Goal: Information Seeking & Learning: Learn about a topic

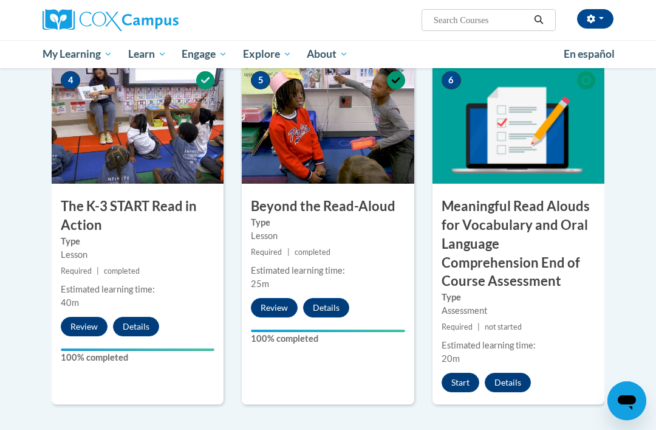
click at [462, 379] on button "Start" at bounding box center [461, 381] width 38 height 19
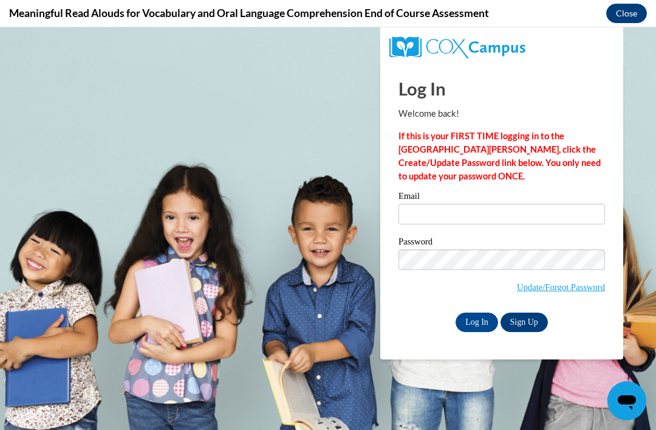
click at [628, 9] on button "Close" at bounding box center [626, 13] width 41 height 19
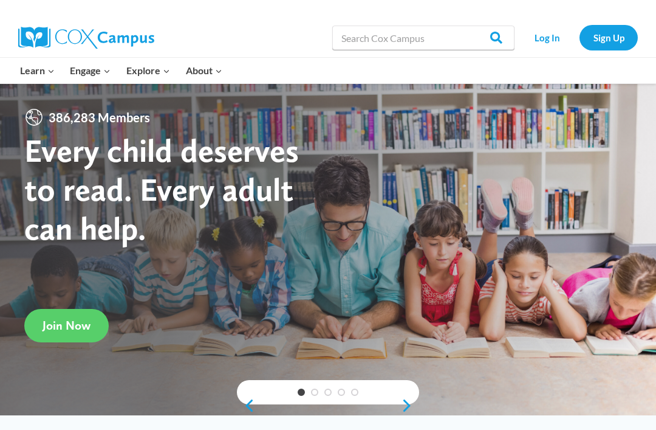
click at [549, 33] on link "Log In" at bounding box center [547, 37] width 53 height 25
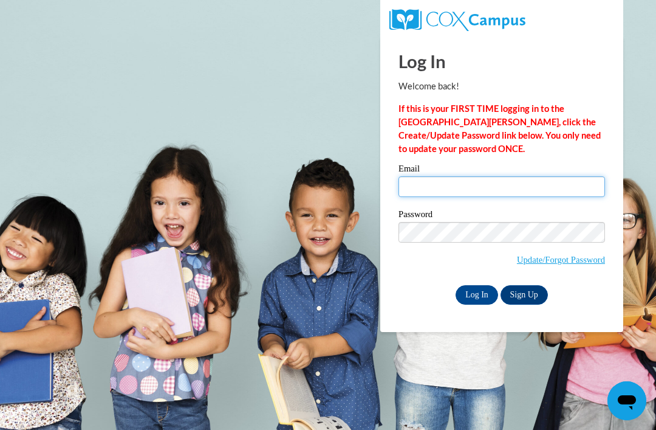
type input "23km.griffin@gmail.com"
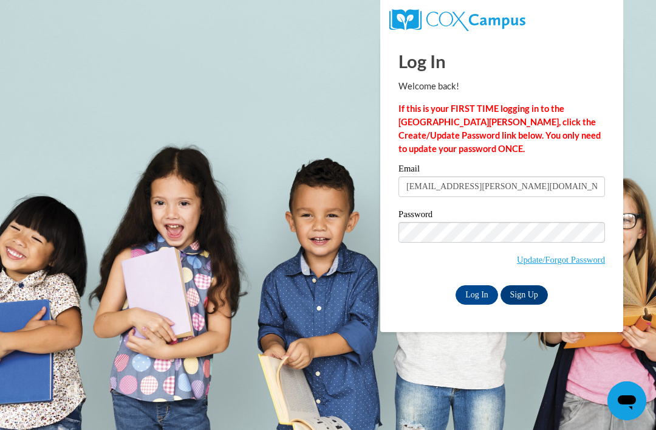
click at [477, 293] on input "Log In" at bounding box center [477, 294] width 43 height 19
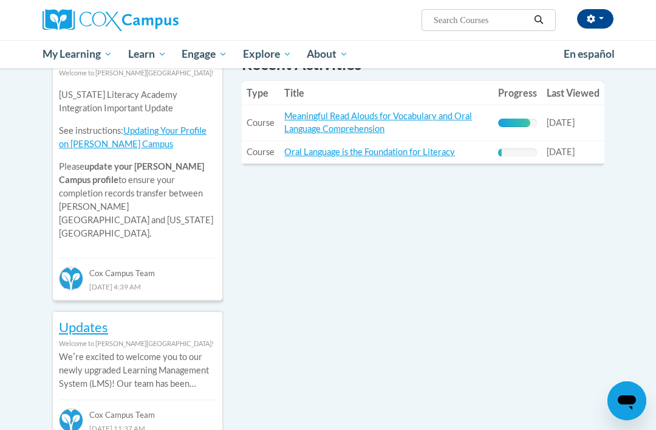
scroll to position [465, 0]
click at [442, 106] on td "Title: Meaningful Read Alouds for Vocabulary and Oral Language Comprehension" at bounding box center [386, 124] width 214 height 36
click at [355, 111] on link "Meaningful Read Alouds for Vocabulary and Oral Language Comprehension" at bounding box center [378, 122] width 188 height 23
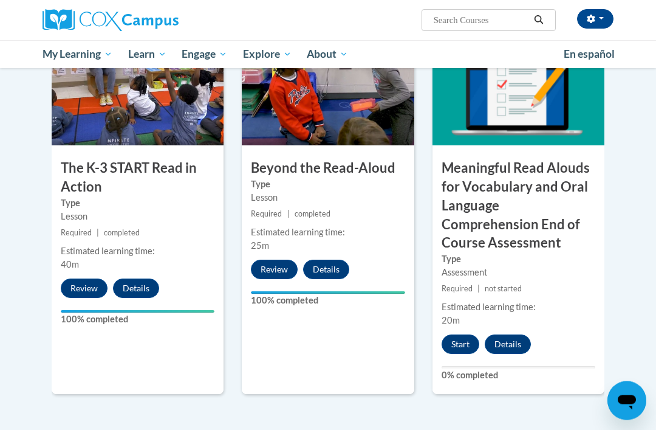
click at [462, 335] on button "Start" at bounding box center [461, 344] width 38 height 19
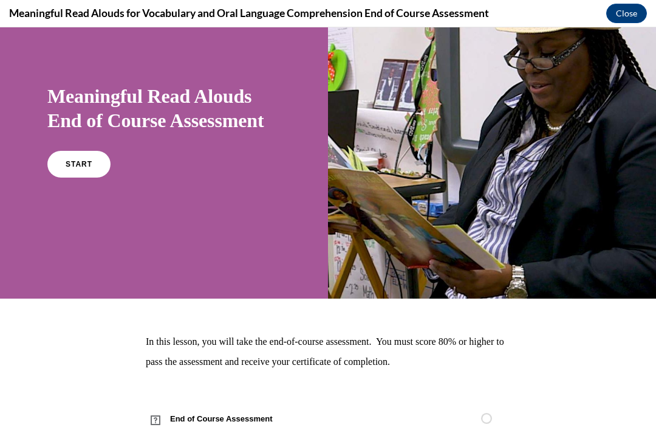
scroll to position [63, 0]
click at [73, 156] on link "START" at bounding box center [78, 164] width 63 height 27
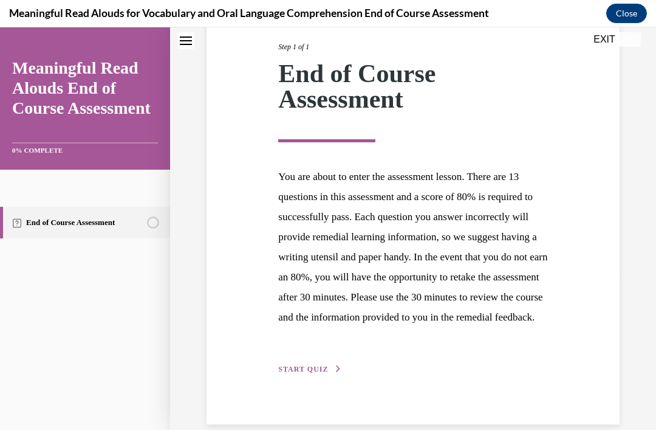
scroll to position [155, 0]
click at [310, 374] on span "START QUIZ" at bounding box center [303, 369] width 50 height 9
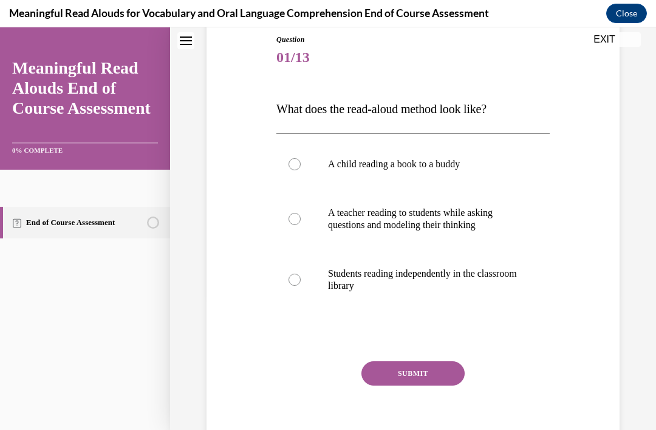
click at [464, 230] on p "A teacher reading to students while asking questions and modeling their thinking" at bounding box center [423, 219] width 191 height 24
click at [301, 225] on input "A teacher reading to students while asking questions and modeling their thinking" at bounding box center [295, 219] width 12 height 12
radio input "true"
click at [422, 372] on button "SUBMIT" at bounding box center [413, 373] width 103 height 24
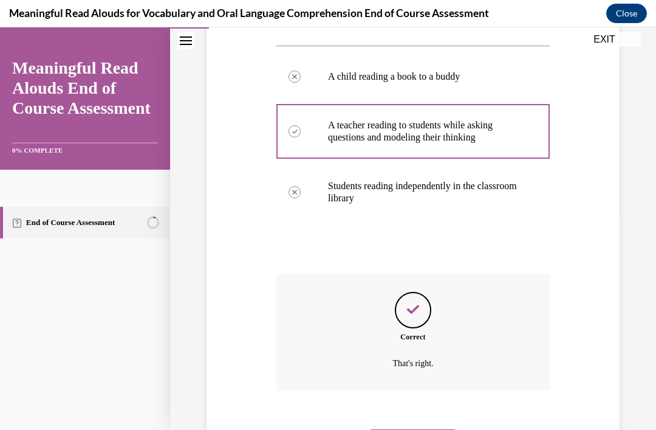
scroll to position [235, 0]
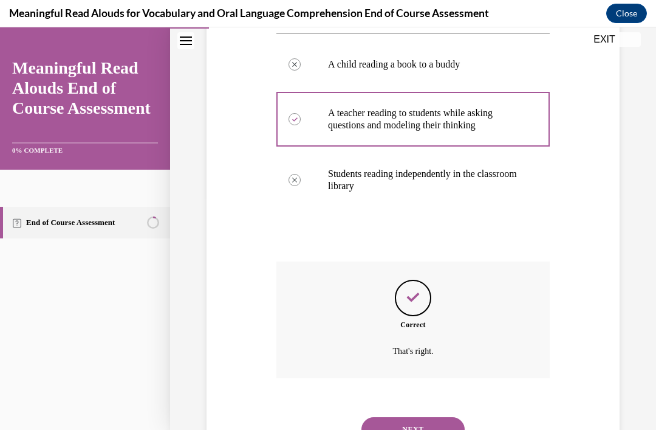
click at [400, 417] on button "NEXT" at bounding box center [413, 429] width 103 height 24
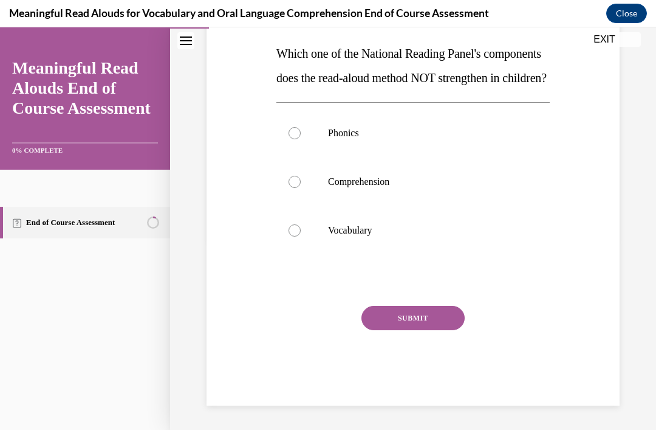
scroll to position [135, 0]
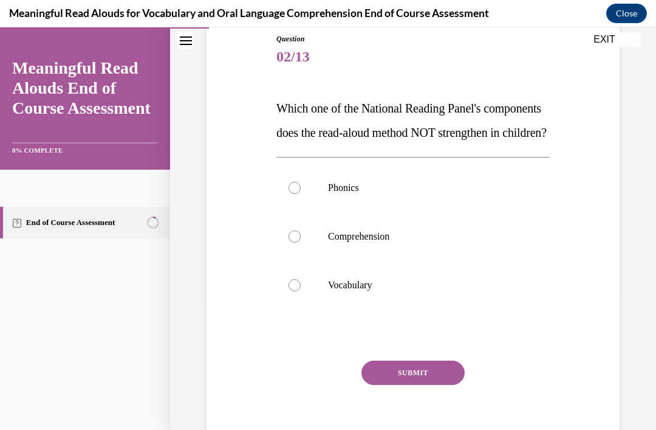
click at [342, 194] on p "Phonics" at bounding box center [423, 188] width 191 height 12
click at [301, 194] on input "Phonics" at bounding box center [295, 188] width 12 height 12
radio input "true"
click at [423, 385] on button "SUBMIT" at bounding box center [413, 372] width 103 height 24
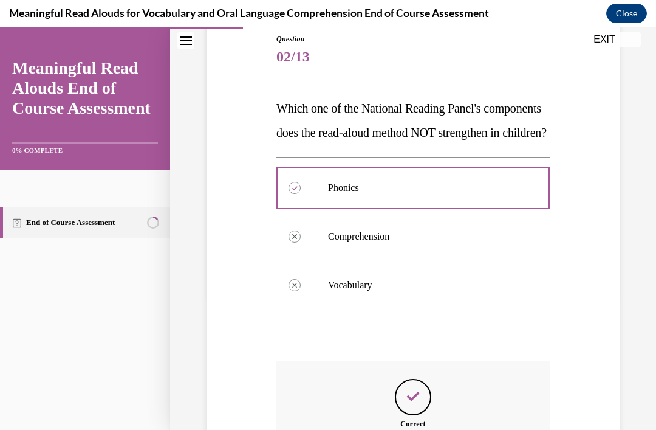
scroll to position [15, 0]
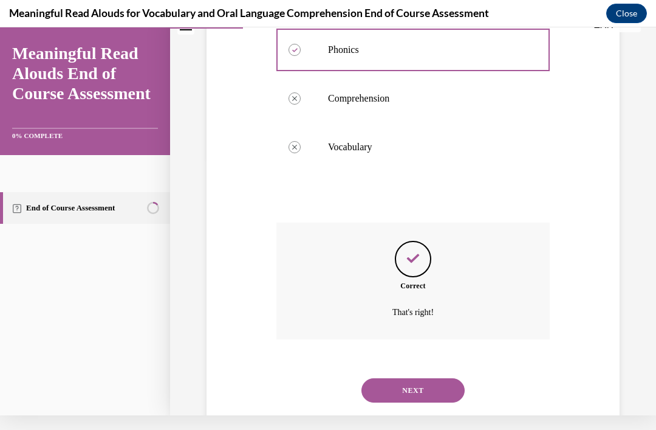
click at [413, 397] on button "NEXT" at bounding box center [413, 390] width 103 height 24
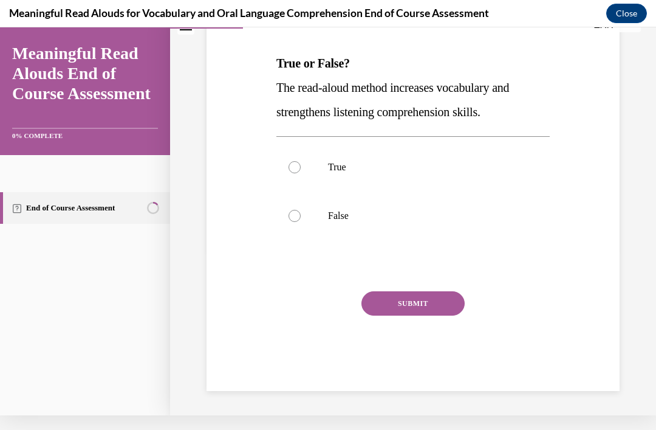
scroll to position [112, 0]
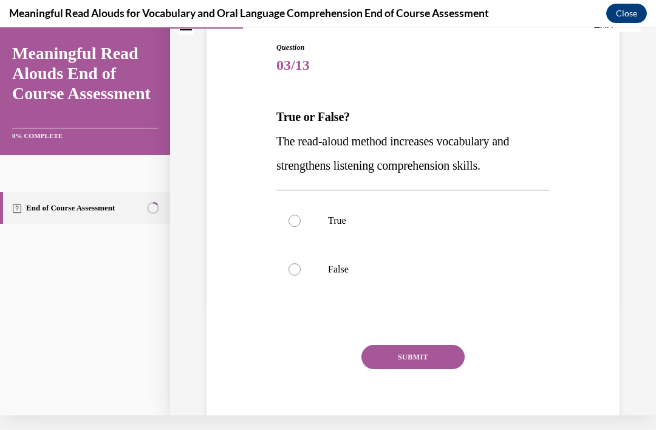
click at [334, 210] on label "True" at bounding box center [412, 220] width 273 height 49
click at [301, 214] on input "True" at bounding box center [295, 220] width 12 height 12
radio input "true"
click at [396, 355] on button "SUBMIT" at bounding box center [413, 356] width 103 height 24
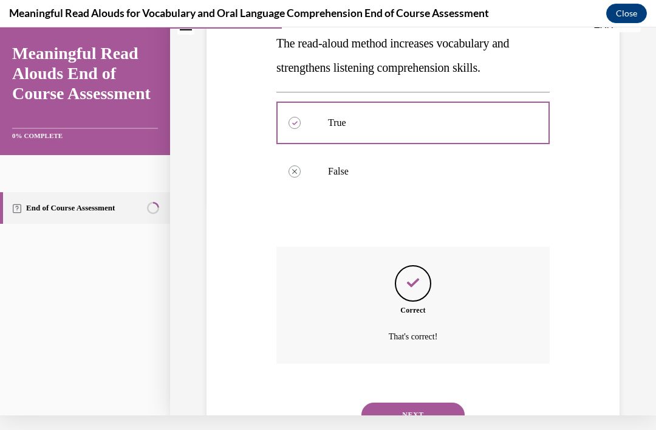
click at [423, 402] on button "NEXT" at bounding box center [413, 414] width 103 height 24
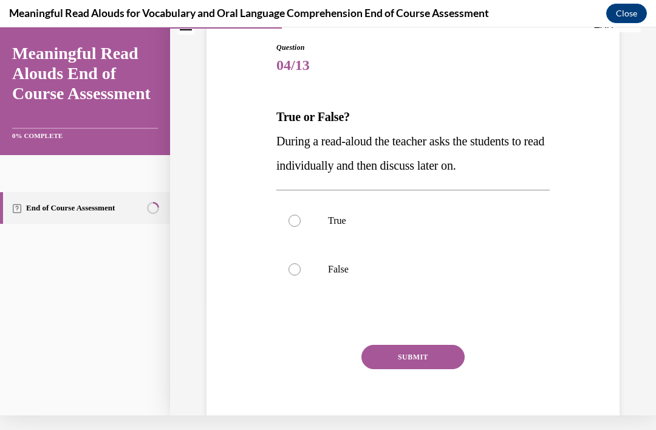
click at [342, 270] on p "False" at bounding box center [423, 269] width 191 height 12
click at [301, 270] on input "False" at bounding box center [295, 269] width 12 height 12
radio input "true"
click at [408, 356] on button "SUBMIT" at bounding box center [413, 356] width 103 height 24
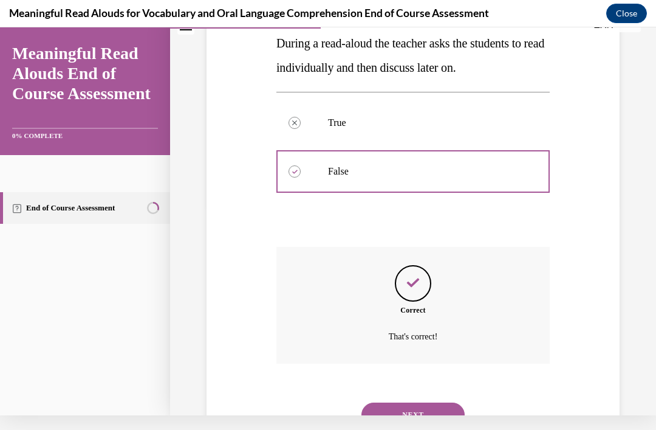
click at [402, 402] on button "NEXT" at bounding box center [413, 414] width 103 height 24
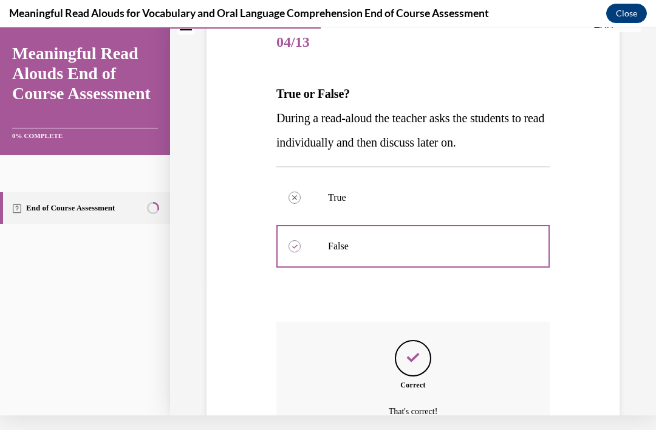
scroll to position [0, 0]
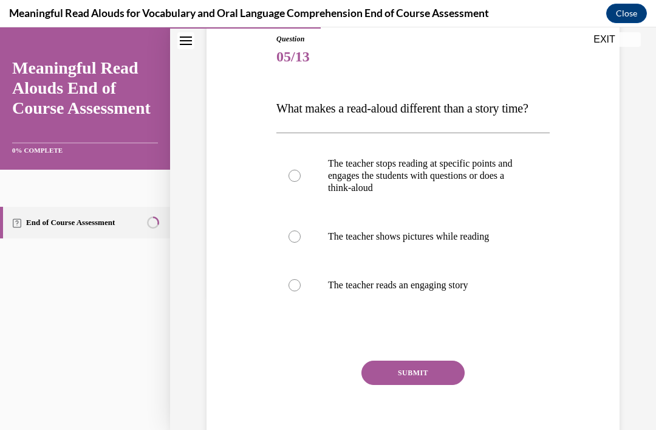
click at [479, 187] on p "The teacher stops reading at specific points and engages the students with ques…" at bounding box center [423, 175] width 191 height 36
click at [301, 182] on input "The teacher stops reading at specific points and engages the students with ques…" at bounding box center [295, 176] width 12 height 12
radio input "true"
click at [440, 385] on button "SUBMIT" at bounding box center [413, 372] width 103 height 24
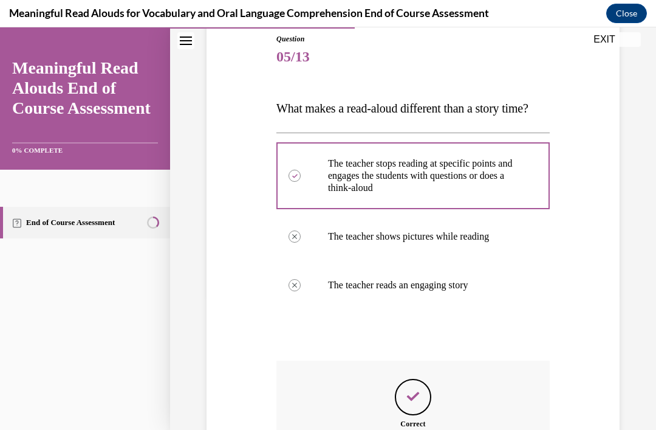
scroll to position [15, 0]
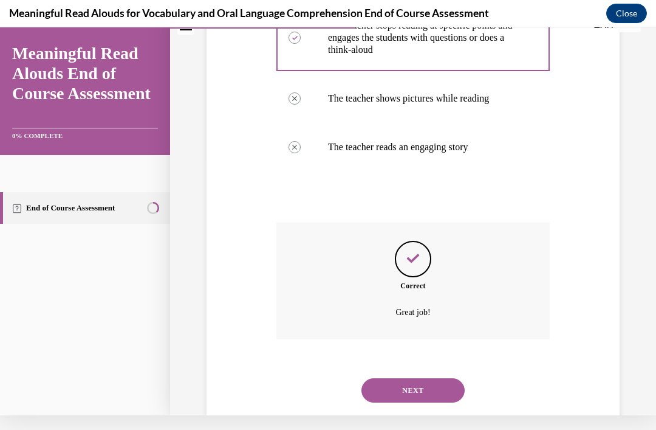
click at [420, 390] on button "NEXT" at bounding box center [413, 390] width 103 height 24
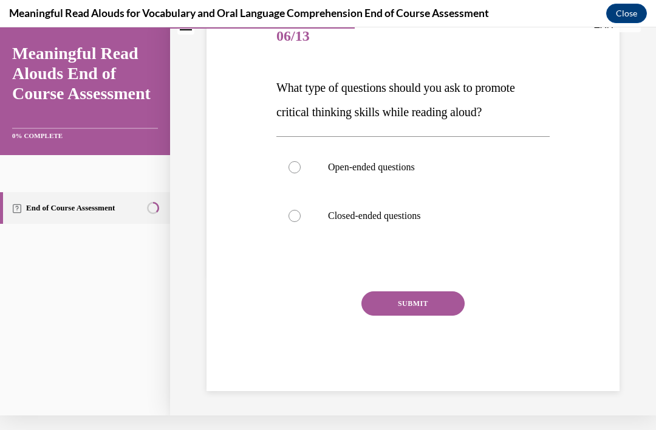
scroll to position [88, 0]
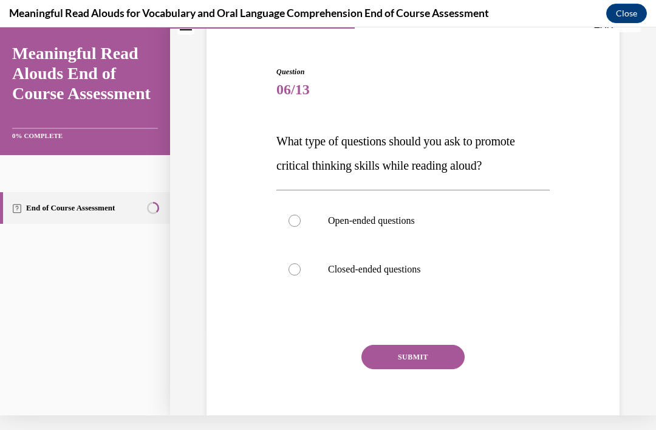
click at [397, 223] on p "Open-ended questions" at bounding box center [423, 220] width 191 height 12
click at [301, 223] on input "Open-ended questions" at bounding box center [295, 220] width 12 height 12
radio input "true"
click at [423, 356] on button "SUBMIT" at bounding box center [413, 356] width 103 height 24
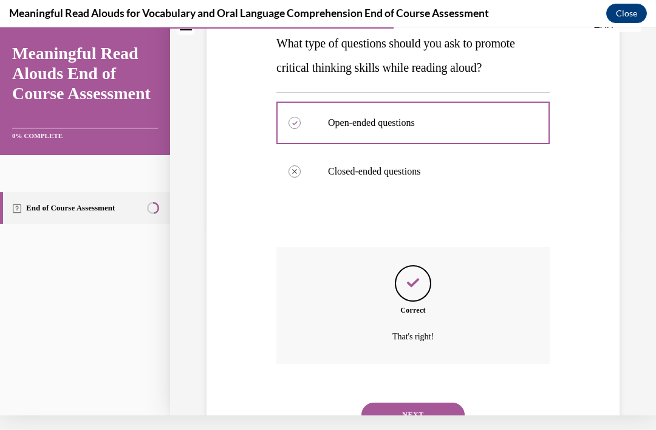
click at [416, 403] on button "NEXT" at bounding box center [413, 414] width 103 height 24
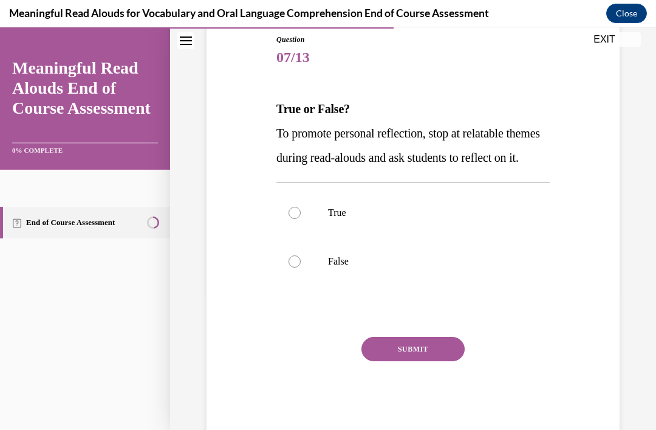
click at [335, 219] on p "True" at bounding box center [423, 213] width 191 height 12
click at [301, 219] on input "True" at bounding box center [295, 213] width 12 height 12
radio input "true"
click at [407, 361] on button "SUBMIT" at bounding box center [413, 349] width 103 height 24
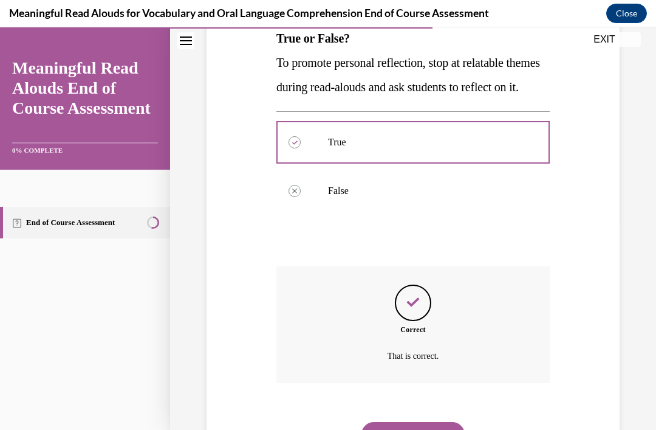
scroll to position [235, 0]
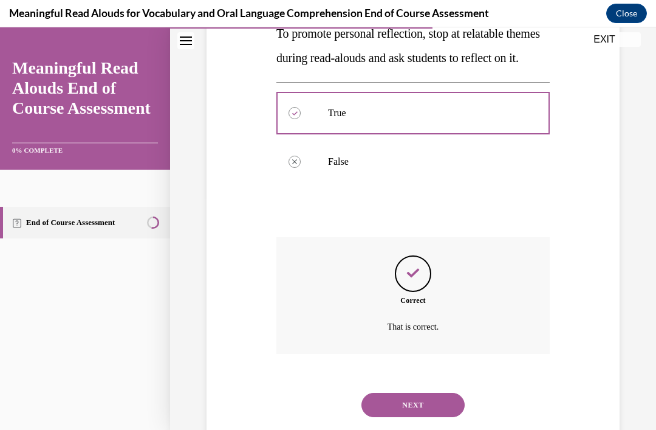
click at [416, 412] on button "NEXT" at bounding box center [413, 404] width 103 height 24
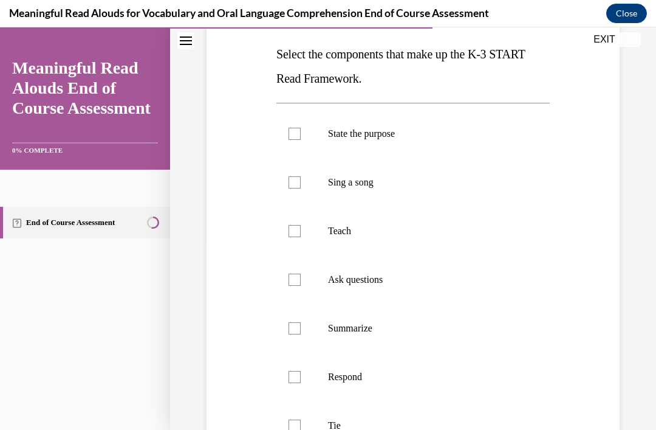
scroll to position [190, 0]
click at [298, 132] on div at bounding box center [295, 134] width 12 height 12
click at [298, 132] on input "State the purpose" at bounding box center [295, 134] width 12 height 12
checkbox input "true"
click at [314, 231] on label "Teach" at bounding box center [412, 231] width 273 height 49
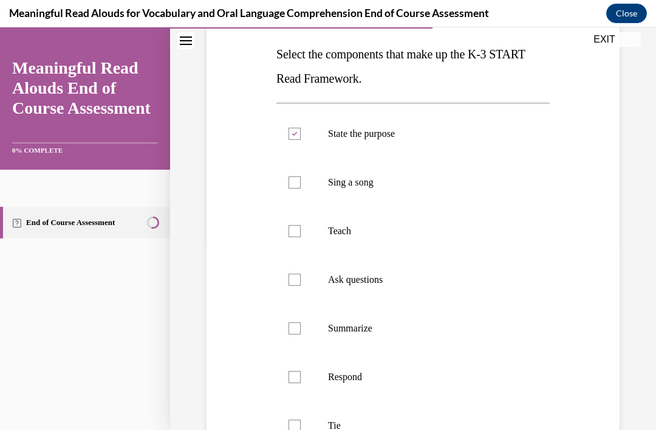
click at [301, 231] on input "Teach" at bounding box center [295, 231] width 12 height 12
checkbox input "true"
click at [374, 282] on p "Ask questions" at bounding box center [423, 279] width 191 height 12
click at [301, 282] on input "Ask questions" at bounding box center [295, 279] width 12 height 12
checkbox input "true"
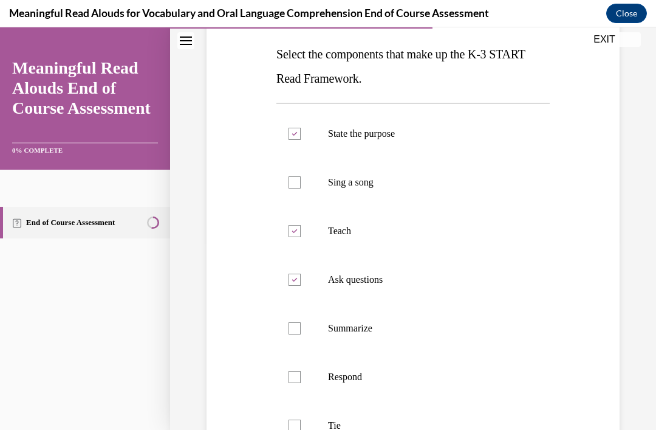
click at [349, 370] on label "Respond" at bounding box center [412, 376] width 273 height 49
click at [301, 371] on input "Respond" at bounding box center [295, 377] width 12 height 12
checkbox input "true"
click at [343, 419] on label "Tie" at bounding box center [412, 425] width 273 height 49
click at [301, 419] on input "Tie" at bounding box center [295, 425] width 12 height 12
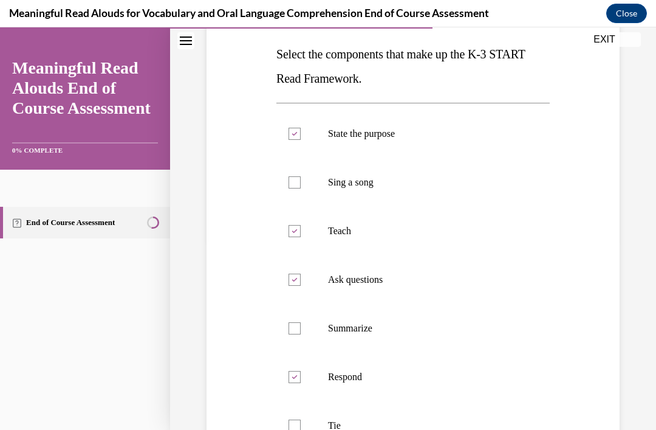
checkbox input "true"
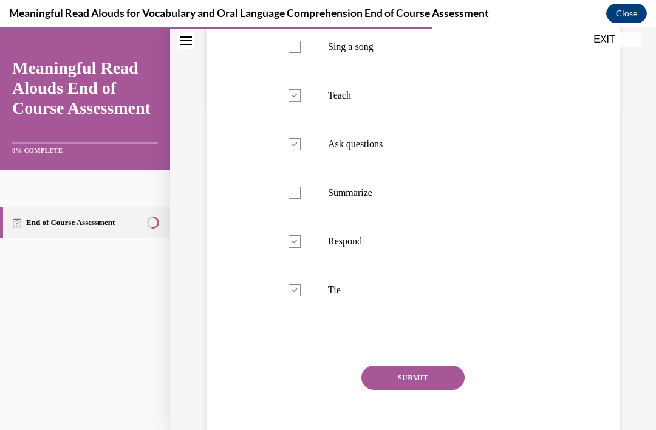
click at [421, 369] on button "SUBMIT" at bounding box center [413, 377] width 103 height 24
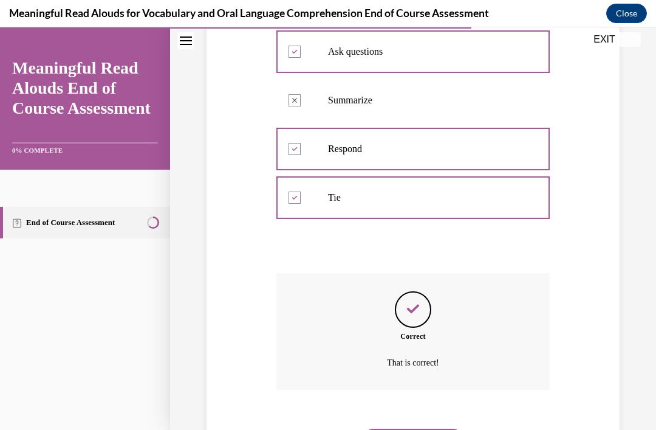
scroll to position [429, 0]
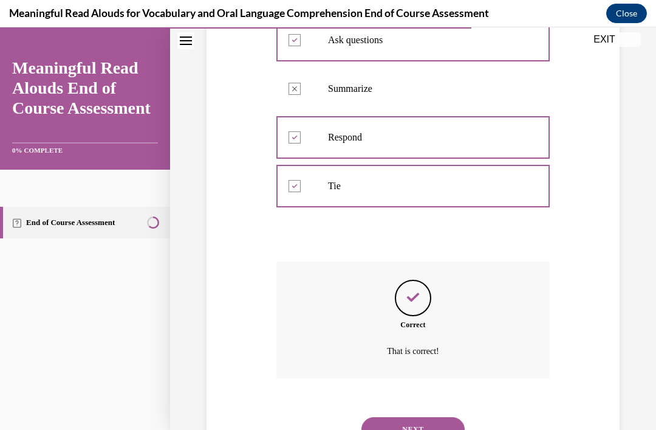
click at [434, 417] on button "NEXT" at bounding box center [413, 429] width 103 height 24
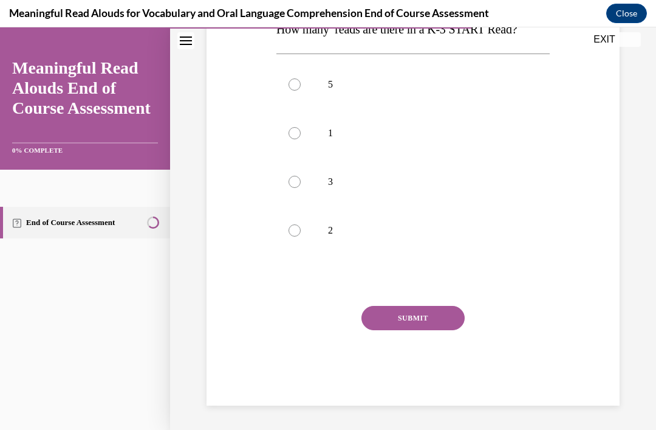
scroll to position [135, 0]
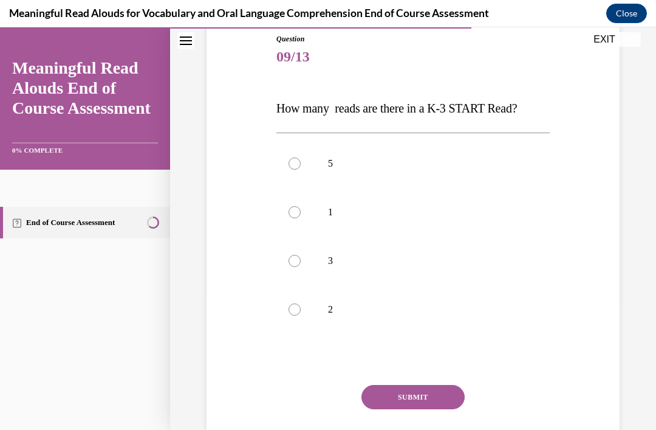
click at [298, 254] on label "3" at bounding box center [412, 260] width 273 height 49
click at [298, 255] on input "3" at bounding box center [295, 261] width 12 height 12
radio input "true"
click at [406, 392] on button "SUBMIT" at bounding box center [413, 397] width 103 height 24
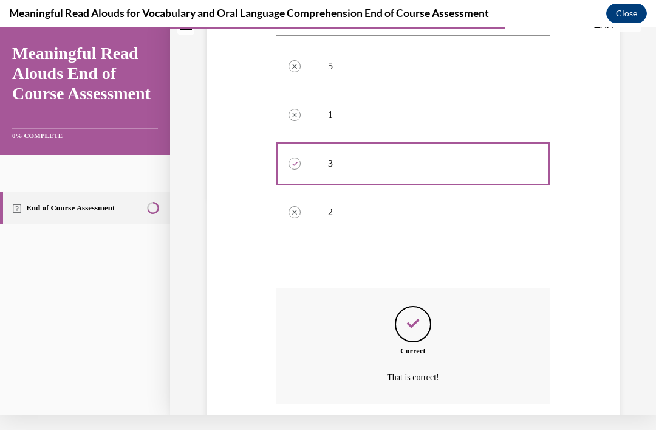
scroll to position [259, 0]
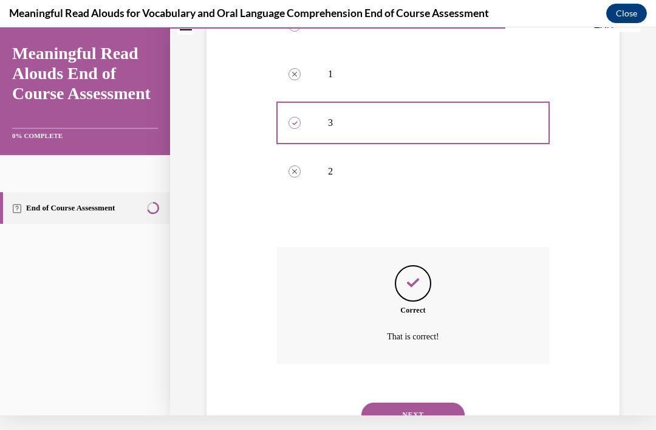
click at [411, 402] on button "NEXT" at bounding box center [413, 414] width 103 height 24
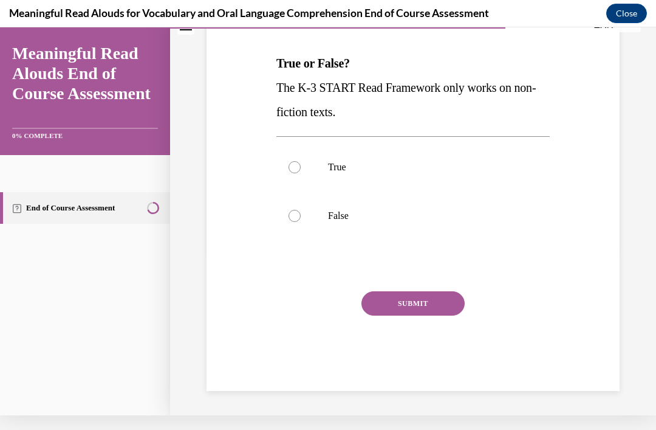
scroll to position [112, 0]
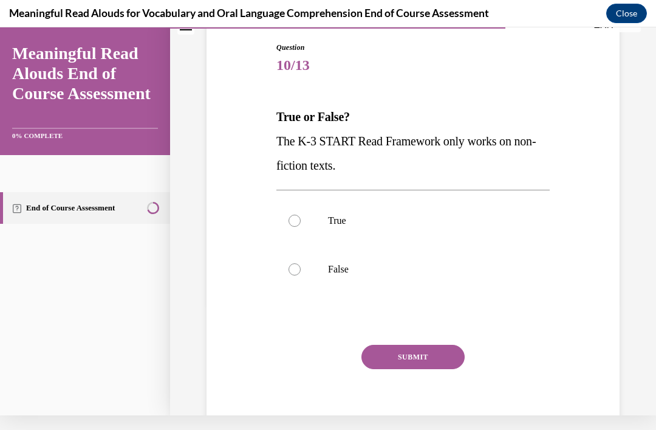
click at [329, 269] on p "False" at bounding box center [423, 269] width 191 height 12
click at [301, 269] on input "False" at bounding box center [295, 269] width 12 height 12
radio input "true"
click at [417, 363] on button "SUBMIT" at bounding box center [413, 356] width 103 height 24
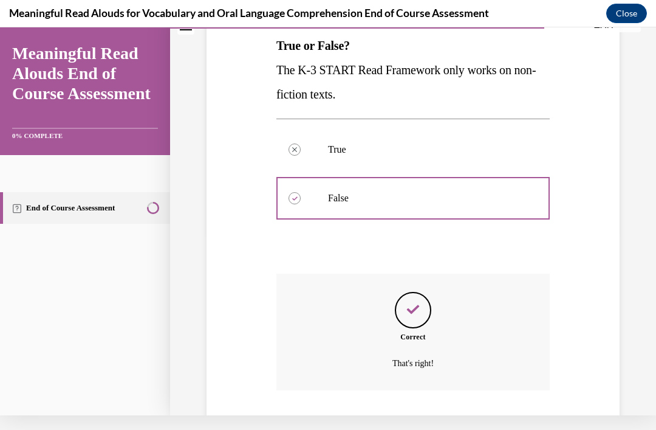
scroll to position [210, 0]
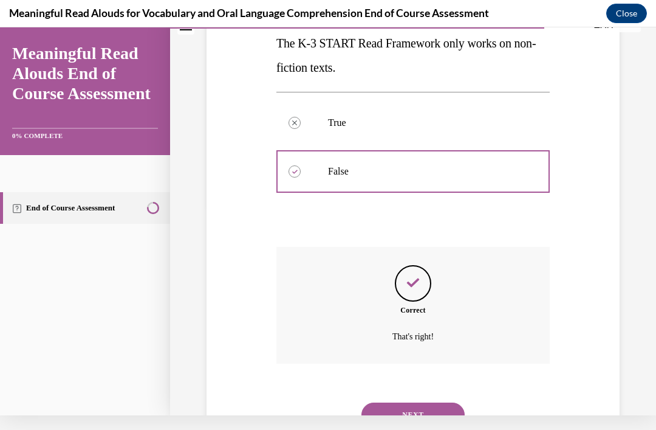
click at [411, 402] on button "NEXT" at bounding box center [413, 414] width 103 height 24
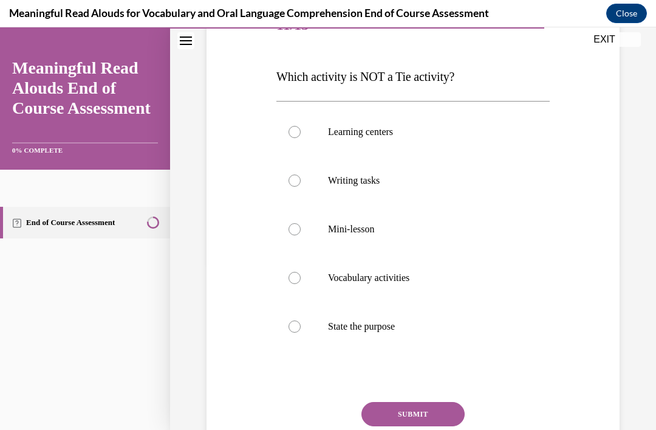
scroll to position [168, 0]
click at [392, 325] on p "State the purpose" at bounding box center [423, 326] width 191 height 12
click at [301, 325] on input "State the purpose" at bounding box center [295, 326] width 12 height 12
radio input "true"
click at [425, 409] on button "SUBMIT" at bounding box center [413, 413] width 103 height 24
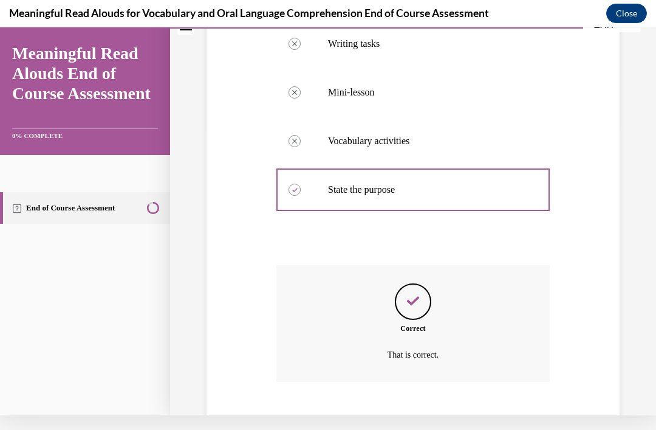
scroll to position [307, 0]
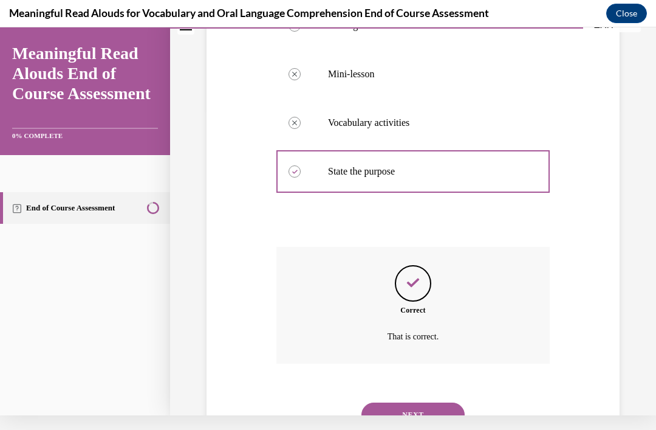
click at [439, 402] on button "NEXT" at bounding box center [413, 414] width 103 height 24
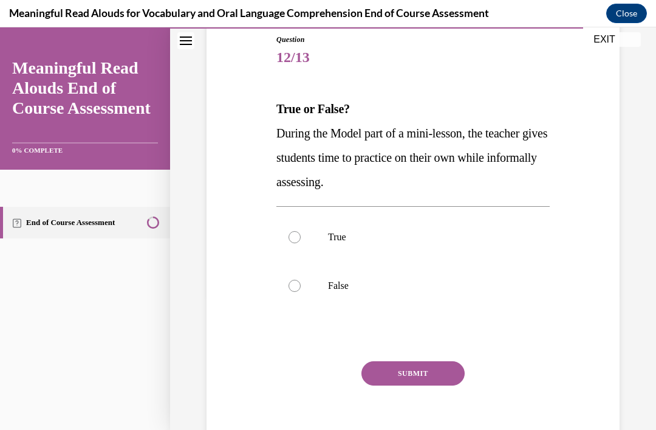
click at [336, 282] on p "False" at bounding box center [423, 285] width 191 height 12
click at [301, 282] on input "False" at bounding box center [295, 285] width 12 height 12
radio input "true"
click at [422, 372] on button "SUBMIT" at bounding box center [413, 373] width 103 height 24
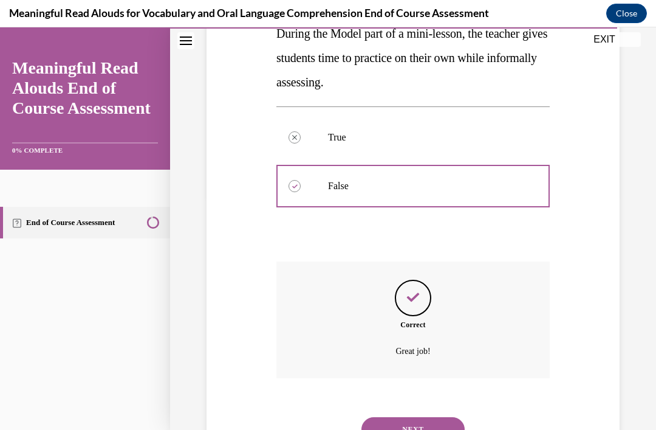
click at [421, 417] on button "NEXT" at bounding box center [413, 429] width 103 height 24
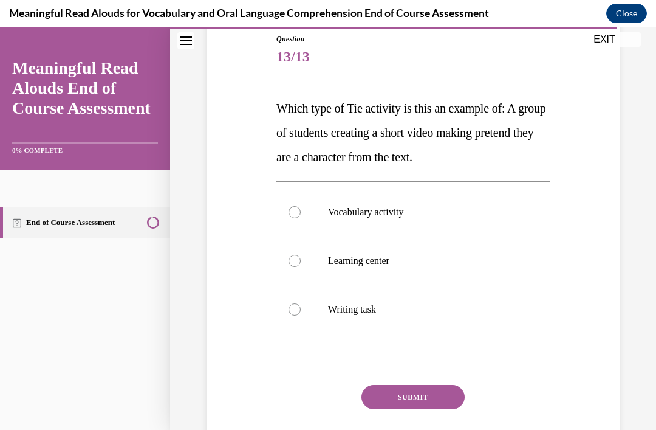
click at [381, 266] on p "Learning center" at bounding box center [423, 261] width 191 height 12
click at [301, 266] on input "Learning center" at bounding box center [295, 261] width 12 height 12
radio input "true"
click at [424, 388] on button "SUBMIT" at bounding box center [413, 397] width 103 height 24
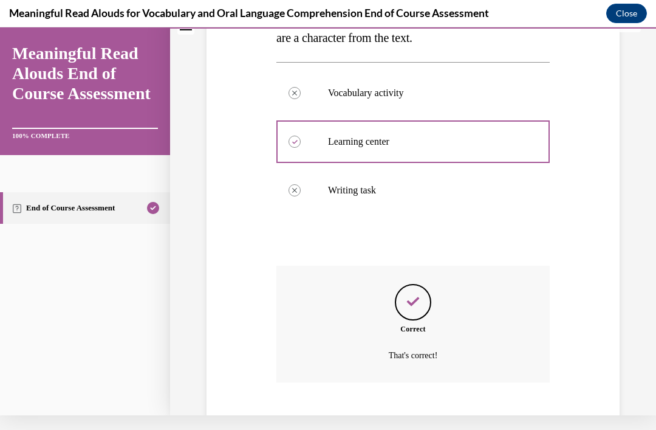
scroll to position [259, 0]
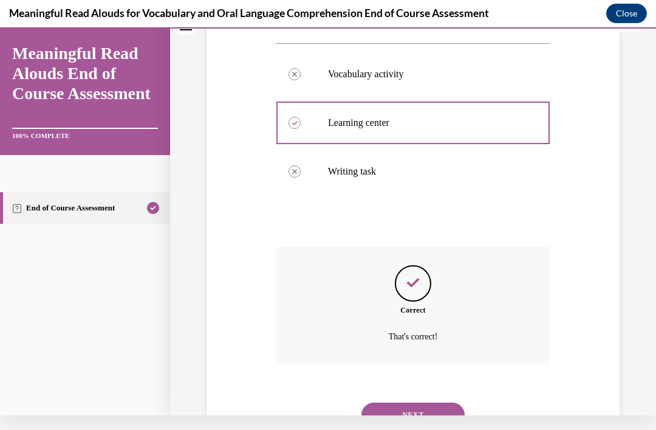
click at [411, 402] on button "NEXT" at bounding box center [413, 414] width 103 height 24
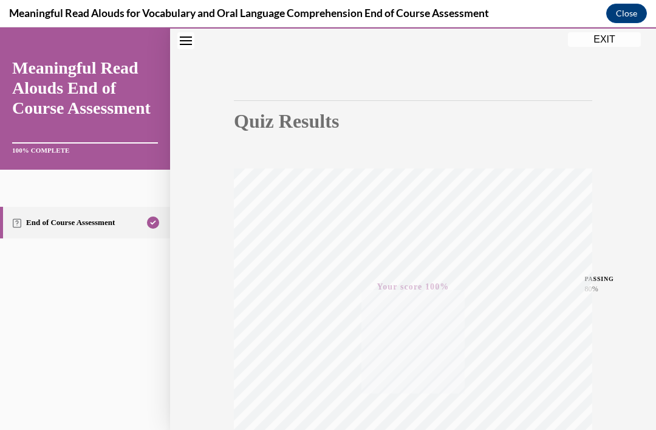
scroll to position [0, 0]
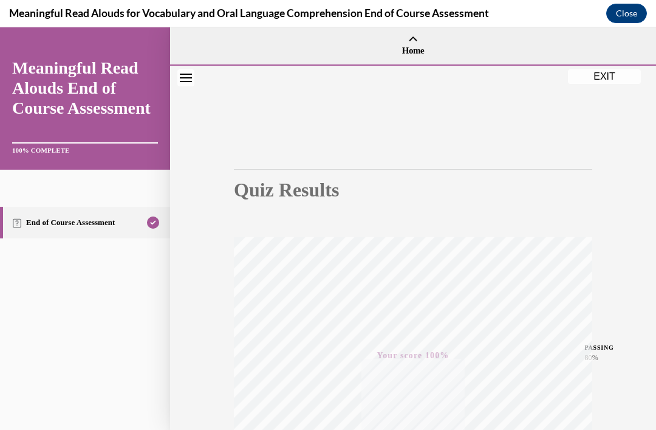
click at [619, 74] on button "EXIT" at bounding box center [604, 76] width 73 height 15
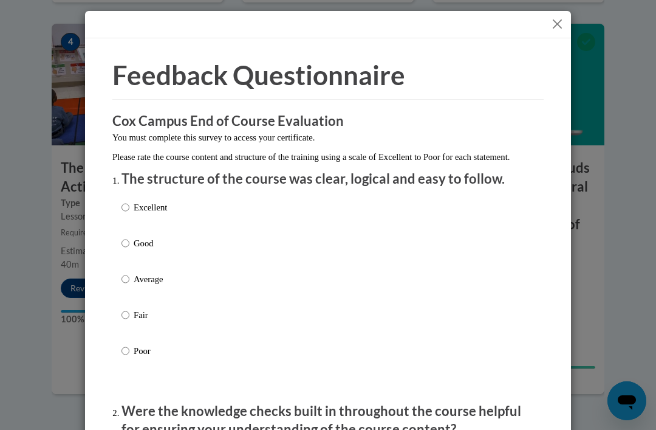
click at [144, 202] on p "Excellent" at bounding box center [150, 206] width 33 height 13
click at [129, 202] on input "Excellent" at bounding box center [126, 206] width 8 height 13
radio input "true"
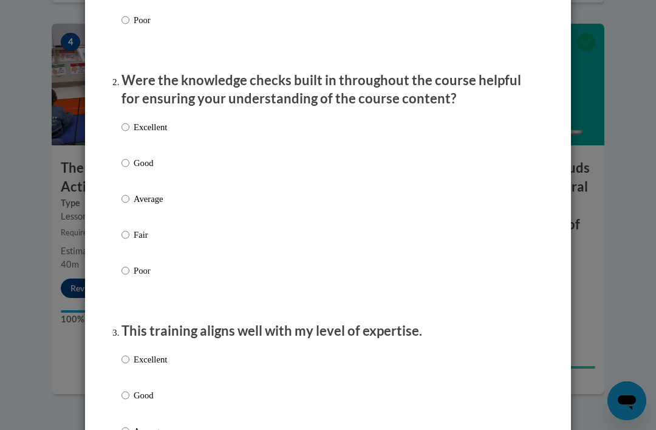
scroll to position [331, 0]
click at [152, 186] on label "Good" at bounding box center [145, 172] width 46 height 33
click at [129, 169] on input "Good" at bounding box center [126, 162] width 8 height 13
radio input "true"
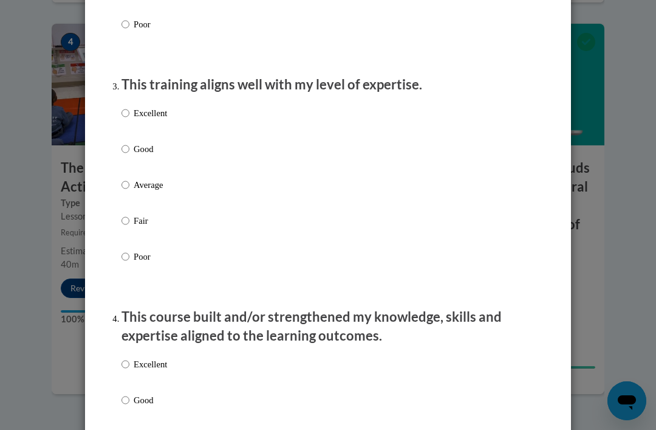
scroll to position [583, 0]
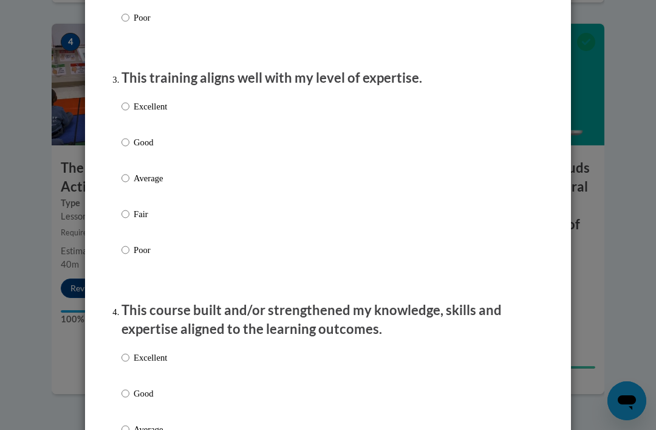
click at [247, 98] on div "Excellent Good Average Fair Poor" at bounding box center [328, 193] width 413 height 198
click at [173, 87] on li "This training aligns well with my level of expertise. Excellent Good Average Fa…" at bounding box center [328, 180] width 413 height 223
click at [150, 109] on p "Excellent" at bounding box center [150, 106] width 33 height 13
click at [129, 109] on input "Excellent" at bounding box center [126, 106] width 8 height 13
radio input "true"
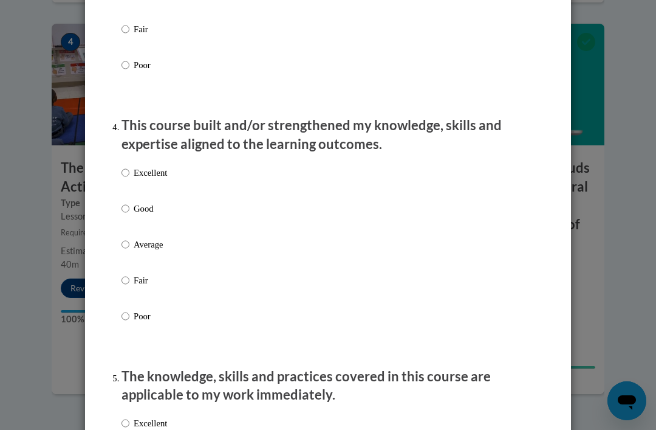
scroll to position [772, 0]
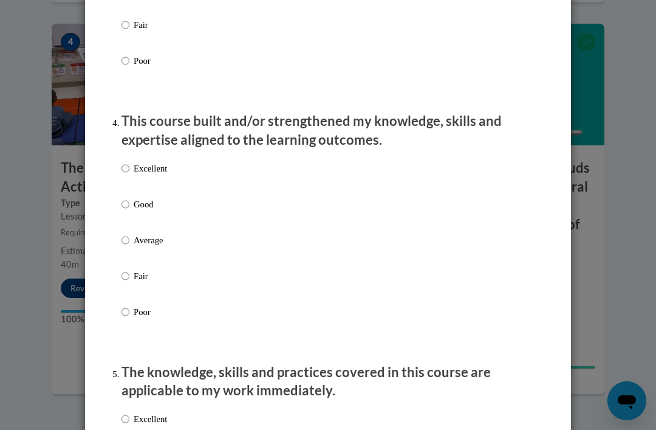
click at [166, 162] on p "Excellent" at bounding box center [150, 168] width 33 height 13
click at [129, 162] on input "Excellent" at bounding box center [126, 168] width 8 height 13
radio input "true"
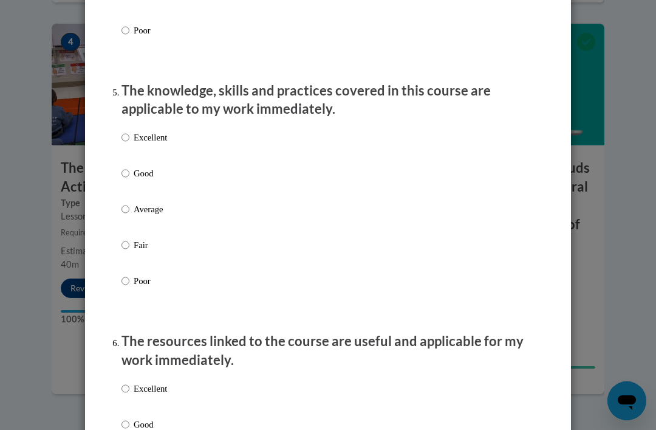
scroll to position [1060, 0]
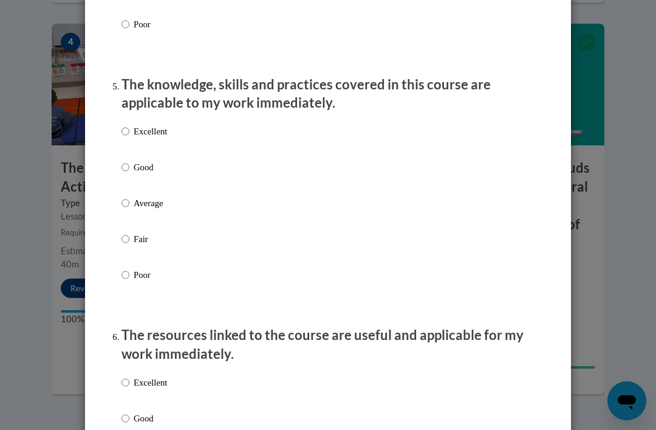
click at [147, 118] on div "Excellent Good Average Fair Poor" at bounding box center [145, 212] width 46 height 188
click at [165, 126] on p "Excellent" at bounding box center [150, 131] width 33 height 13
click at [129, 126] on input "Excellent" at bounding box center [126, 131] width 8 height 13
radio input "true"
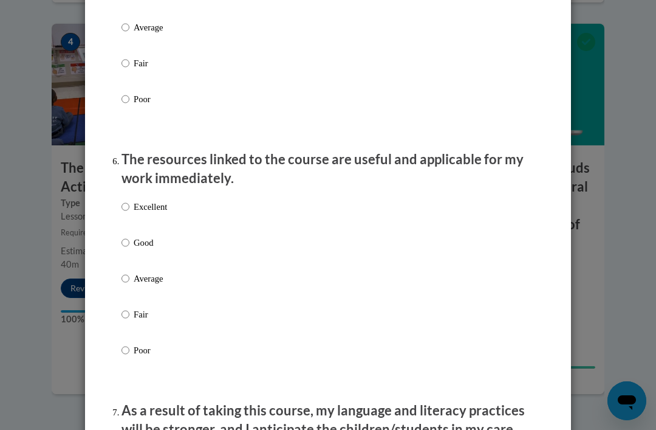
scroll to position [1246, 0]
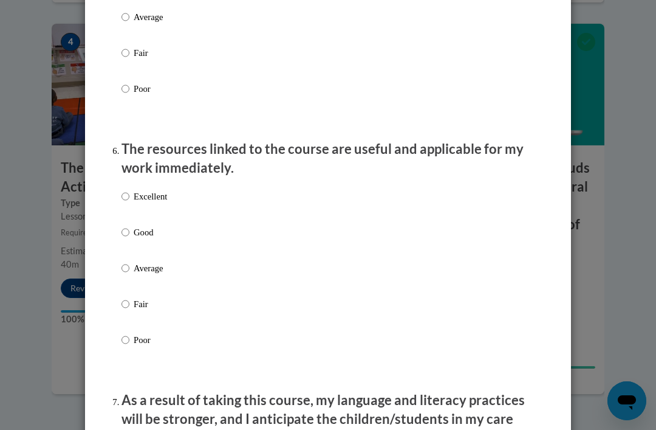
click at [135, 226] on p "Good" at bounding box center [150, 231] width 33 height 13
click at [129, 226] on input "Good" at bounding box center [126, 231] width 8 height 13
radio input "true"
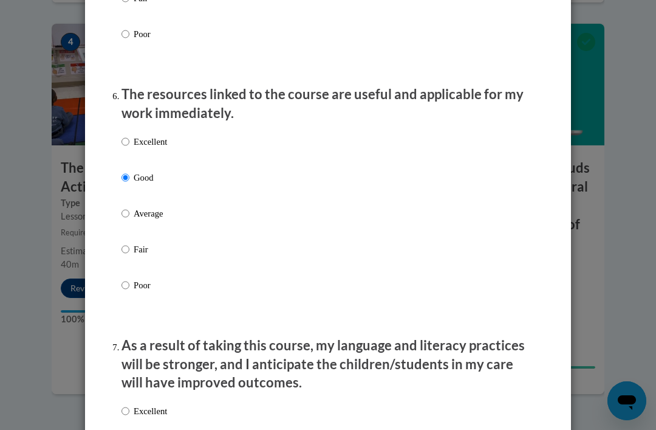
scroll to position [1301, 0]
click at [151, 136] on p "Excellent" at bounding box center [150, 140] width 33 height 13
click at [129, 136] on input "Excellent" at bounding box center [126, 140] width 8 height 13
radio input "true"
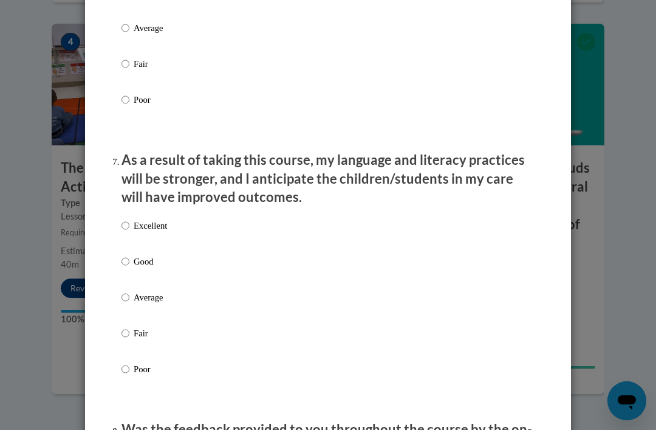
scroll to position [1487, 0]
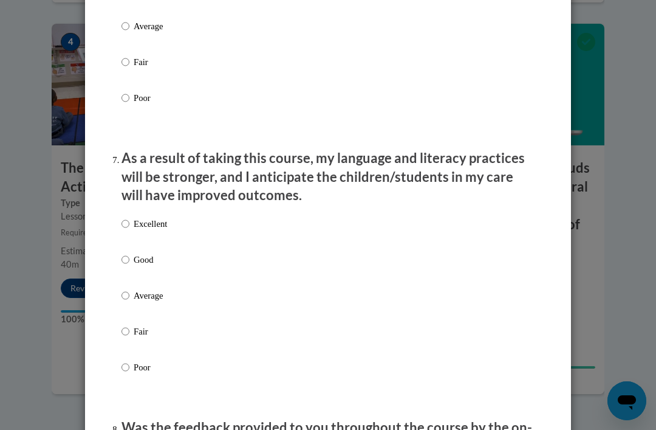
click at [138, 196] on p "As a result of taking this course, my language and literacy practices will be s…" at bounding box center [328, 177] width 413 height 56
click at [146, 217] on p "Excellent" at bounding box center [150, 223] width 33 height 13
click at [129, 217] on input "Excellent" at bounding box center [126, 223] width 8 height 13
radio input "true"
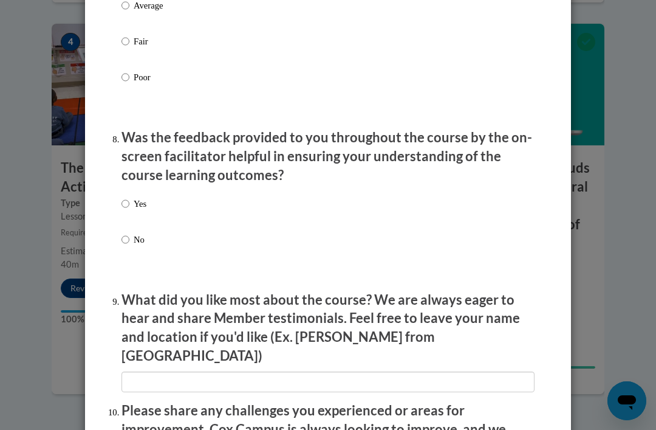
scroll to position [1781, 0]
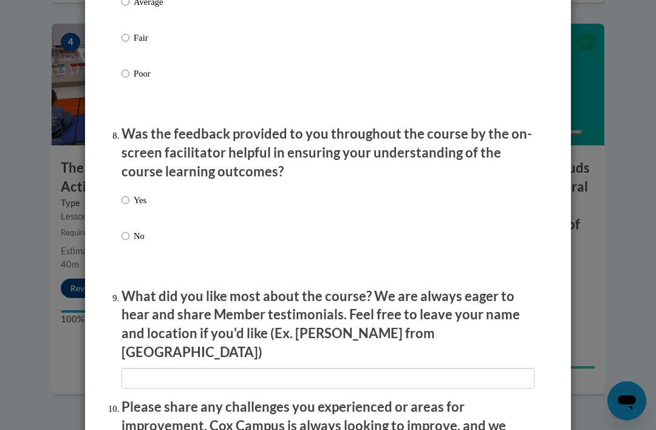
click at [132, 193] on label "Yes" at bounding box center [134, 209] width 25 height 33
click at [129, 193] on input "Yes" at bounding box center [126, 199] width 8 height 13
radio input "true"
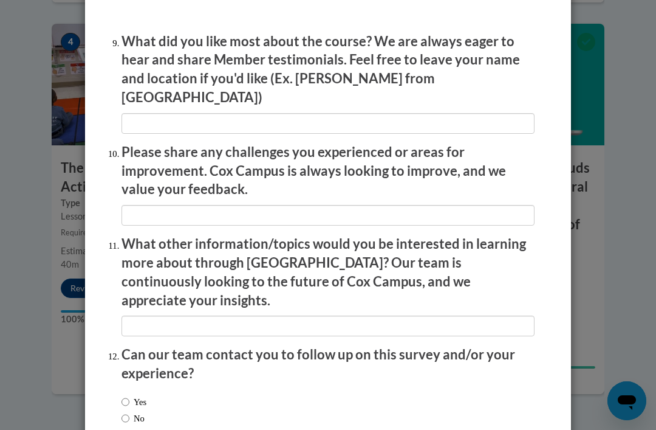
scroll to position [2035, 0]
click at [129, 412] on input "No" at bounding box center [126, 418] width 8 height 13
radio input "true"
